Goal: Information Seeking & Learning: Learn about a topic

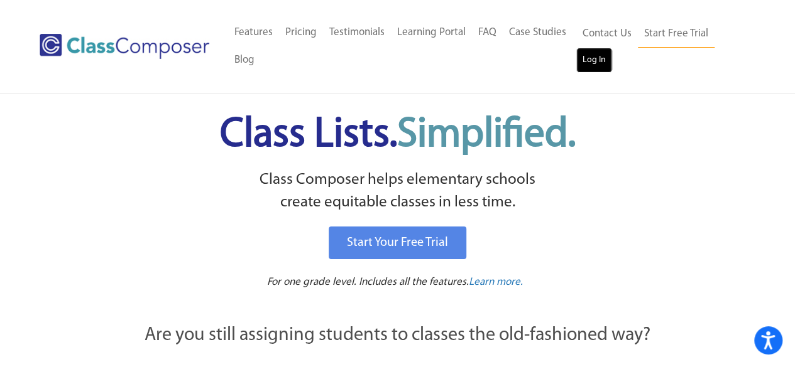
click at [587, 66] on link "Log In" at bounding box center [594, 60] width 36 height 25
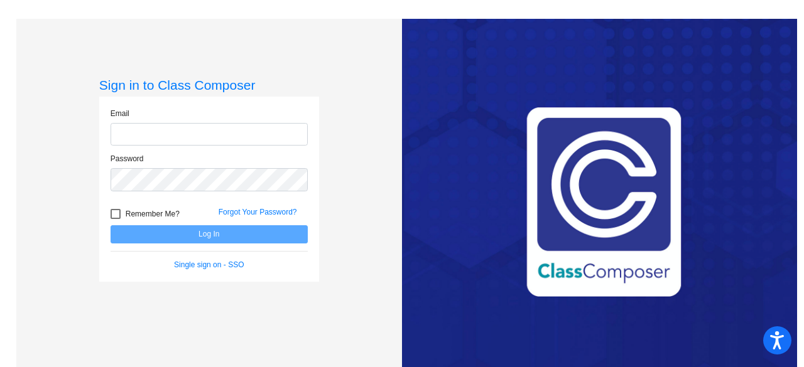
type input "fredericke@fowlervilleschools.org"
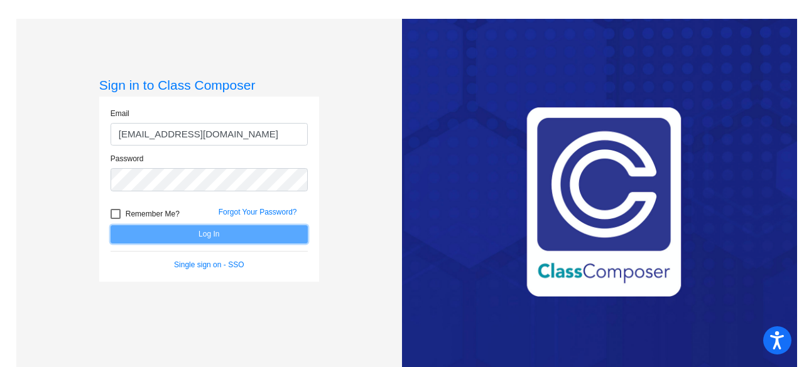
click at [198, 234] on button "Log In" at bounding box center [209, 234] width 197 height 18
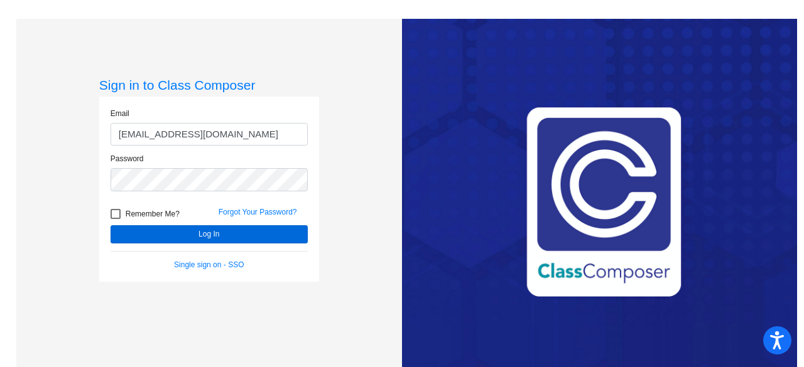
click at [198, 234] on mat-sidenav-content "Sign in to Class Composer Email fredericke@fowlervilleschools.org Password Reme…" at bounding box center [402, 183] width 804 height 367
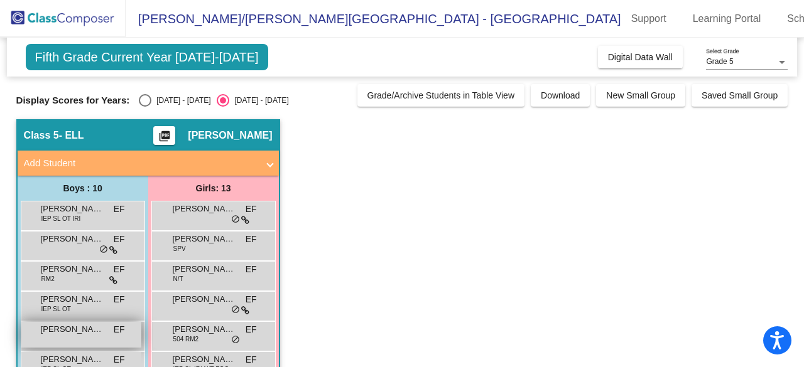
click at [78, 336] on div "Elliot Kinnunen EF lock do_not_disturb_alt" at bounding box center [81, 335] width 120 height 26
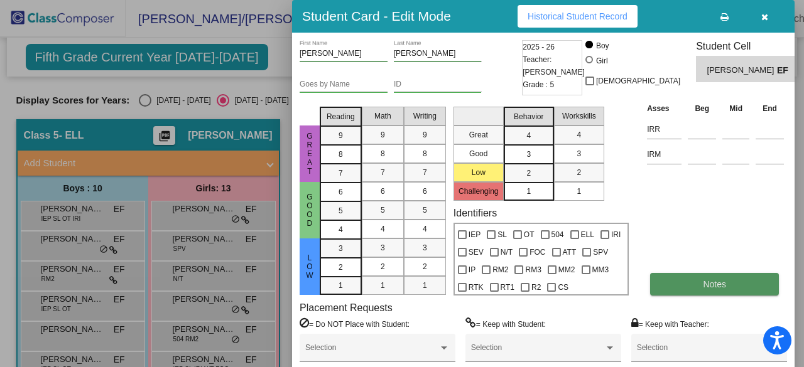
click at [710, 286] on span "Notes" at bounding box center [714, 285] width 23 height 10
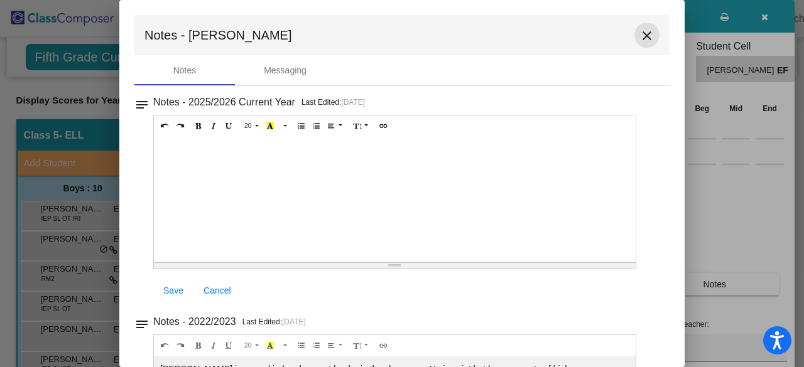
click at [646, 39] on mat-icon "close" at bounding box center [646, 35] width 15 height 15
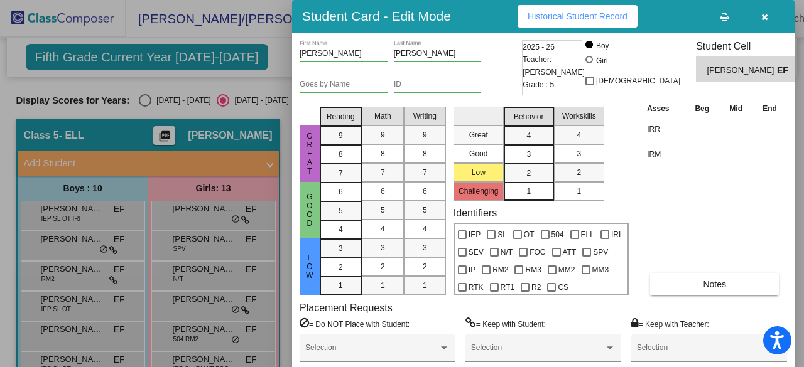
click at [601, 17] on span "Historical Student Record" at bounding box center [578, 16] width 100 height 10
click at [759, 18] on button "button" at bounding box center [764, 16] width 40 height 23
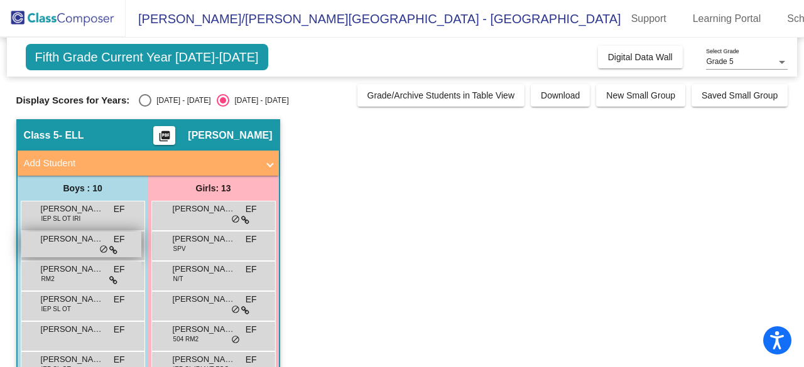
click at [75, 238] on span "Alexander Nunovero" at bounding box center [72, 239] width 63 height 13
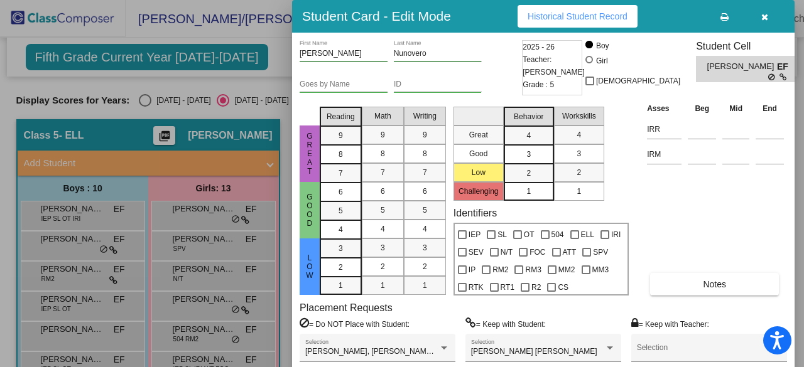
click at [593, 18] on span "Historical Student Record" at bounding box center [578, 16] width 100 height 10
